Goal: Navigation & Orientation: Find specific page/section

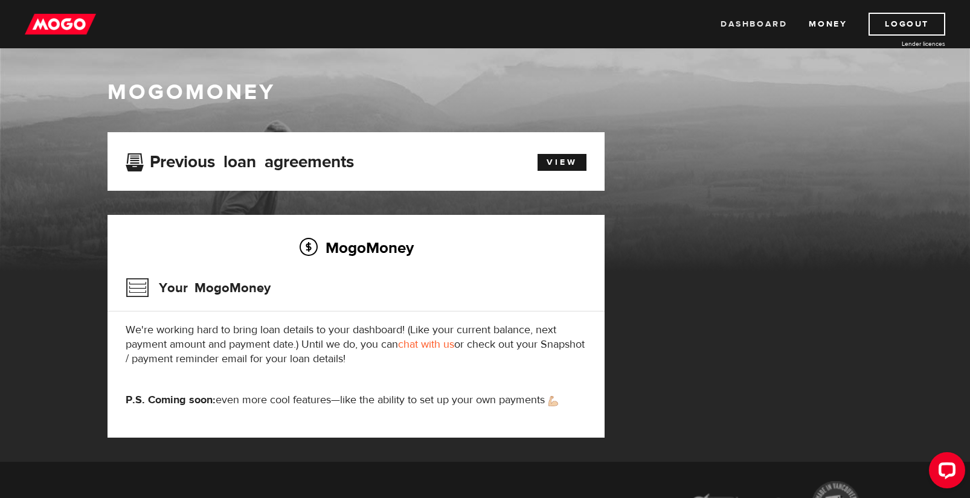
click at [751, 25] on link "Dashboard" at bounding box center [753, 24] width 66 height 23
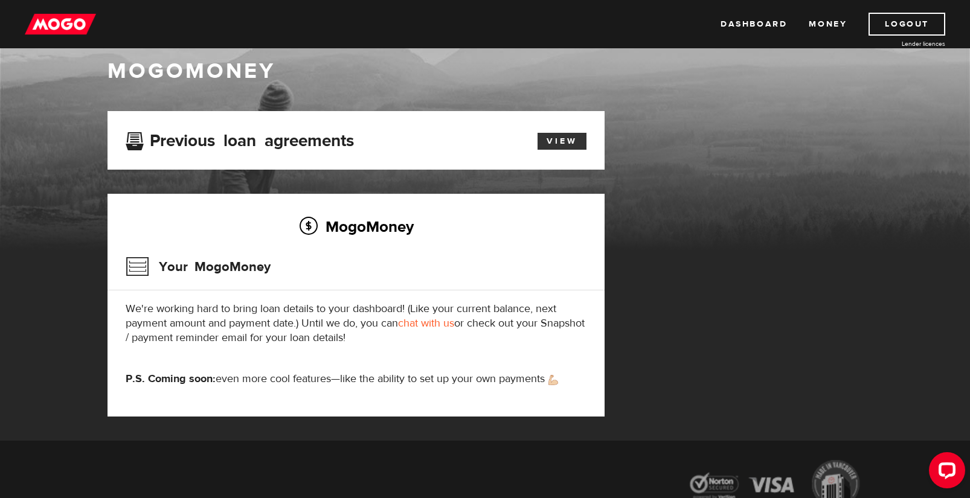
click at [548, 141] on link "View" at bounding box center [561, 141] width 49 height 17
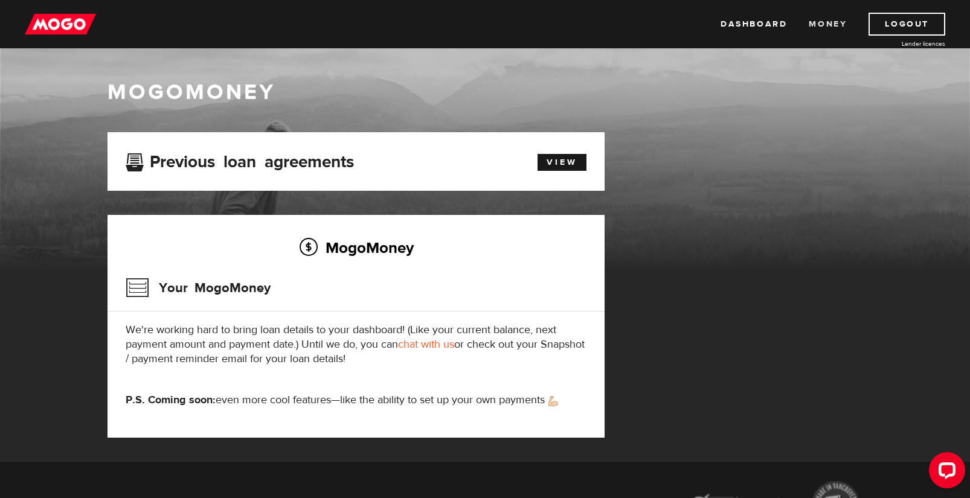
click at [826, 22] on link "Money" at bounding box center [828, 24] width 38 height 23
click at [58, 22] on img at bounding box center [60, 24] width 71 height 23
